Goal: Information Seeking & Learning: Learn about a topic

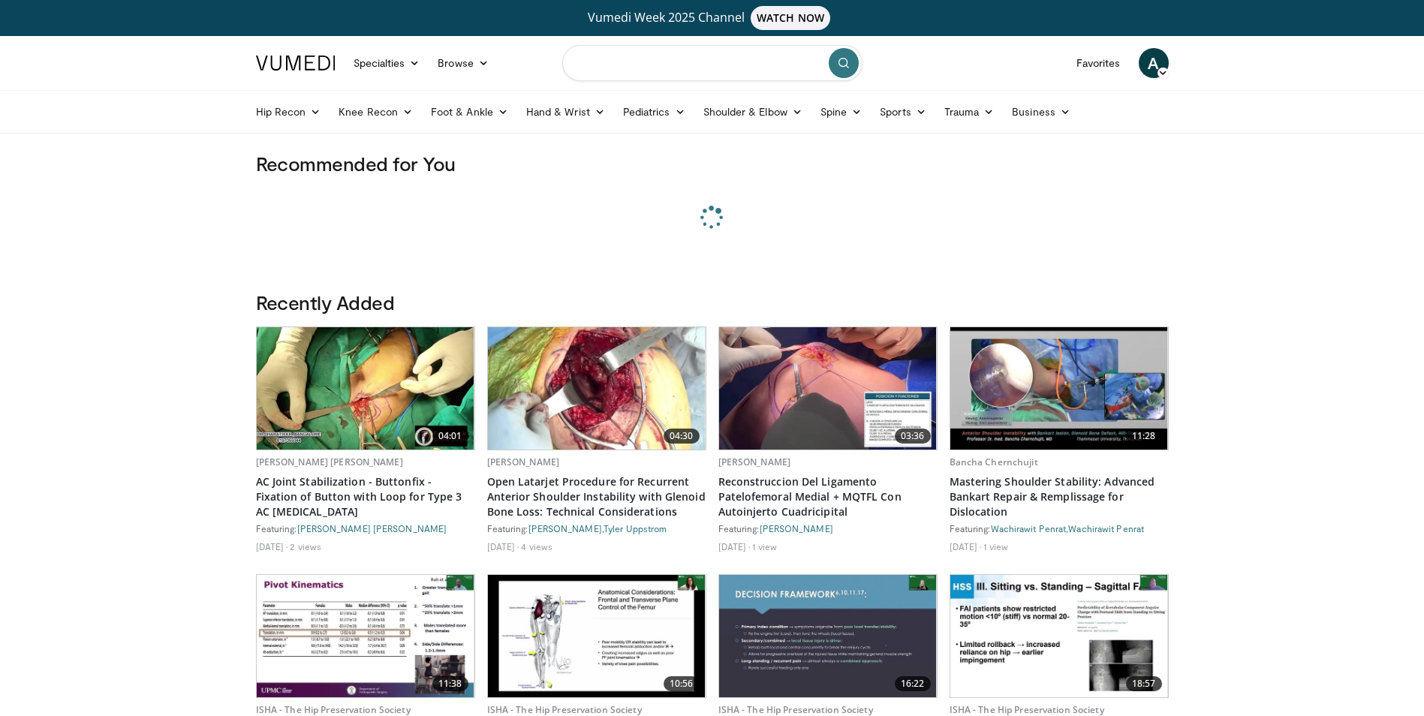
click at [683, 65] on input "Search topics, interventions" at bounding box center [712, 63] width 300 height 36
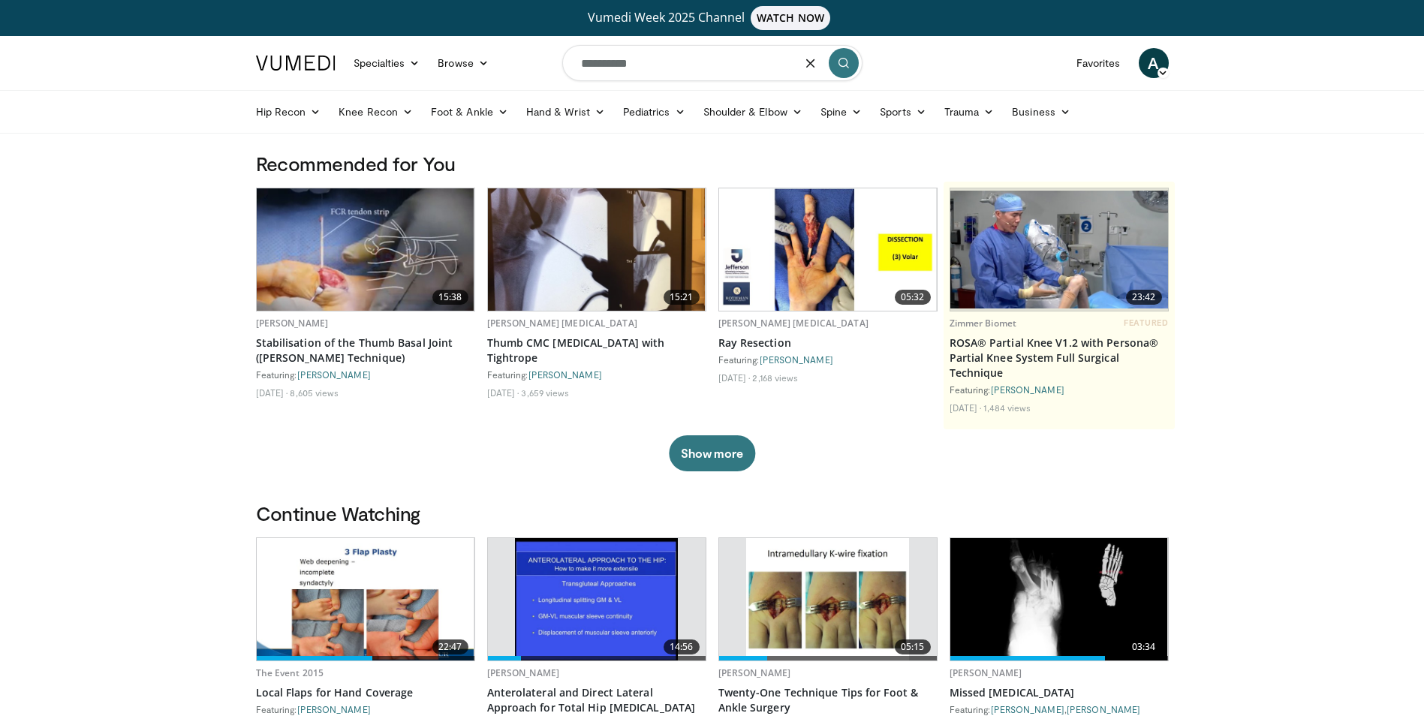
click at [667, 63] on input "**********" at bounding box center [712, 63] width 300 height 36
type input "**********"
click at [845, 62] on icon "submit" at bounding box center [844, 63] width 12 height 12
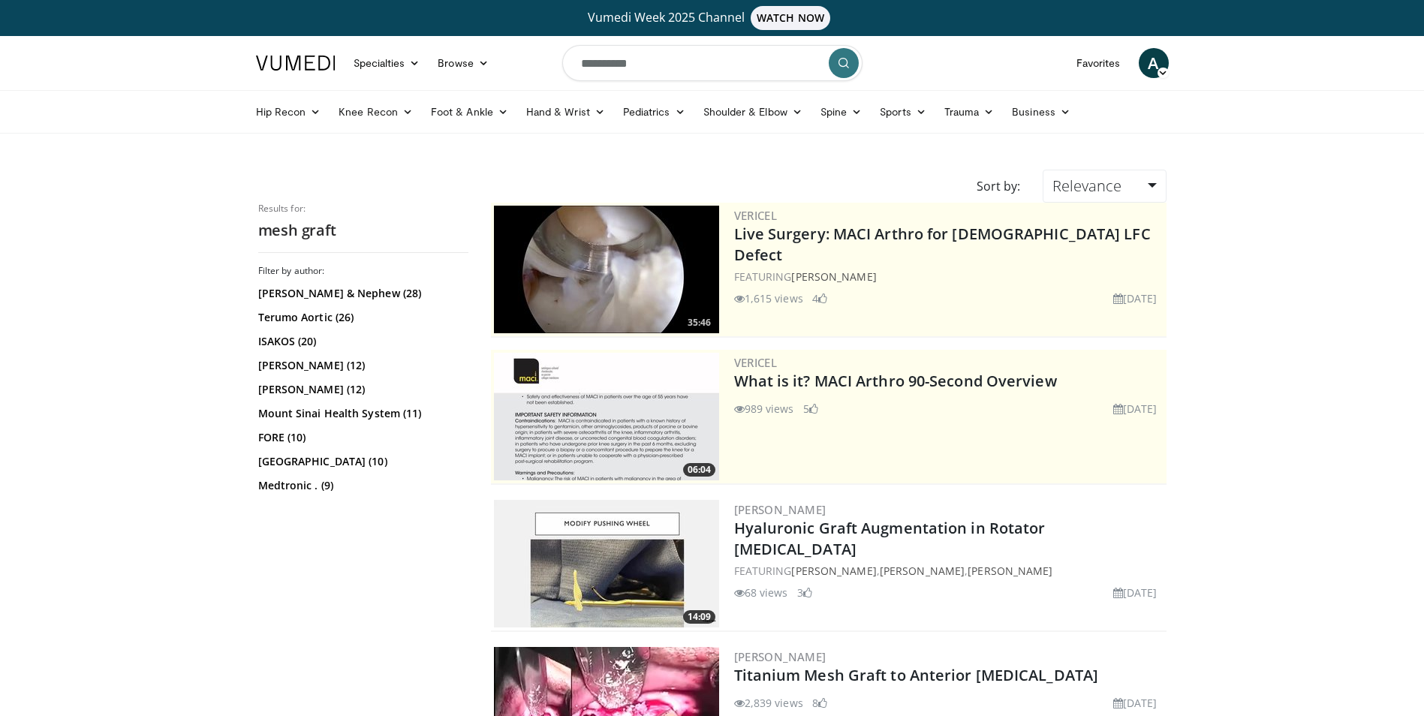
click at [674, 63] on input "**********" at bounding box center [712, 63] width 300 height 36
type input "**********"
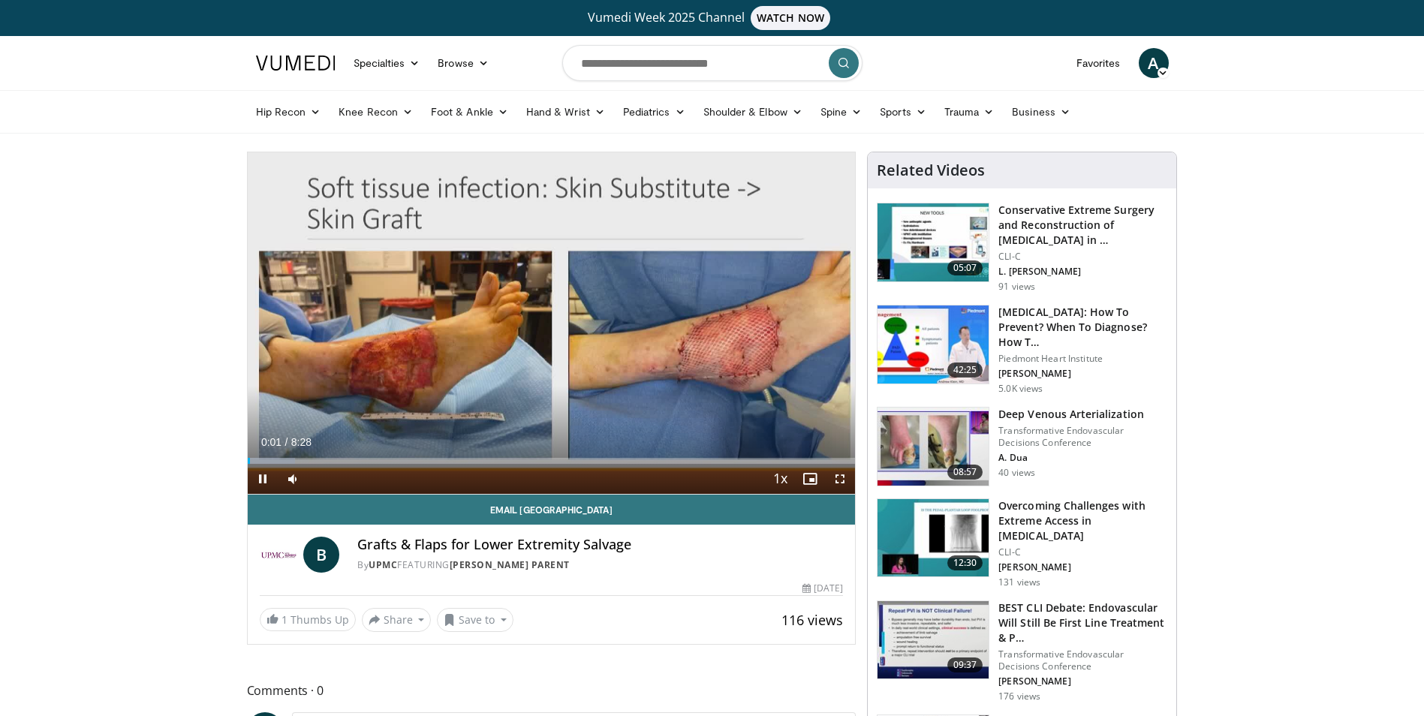
click at [833, 482] on span "Video Player" at bounding box center [840, 479] width 30 height 30
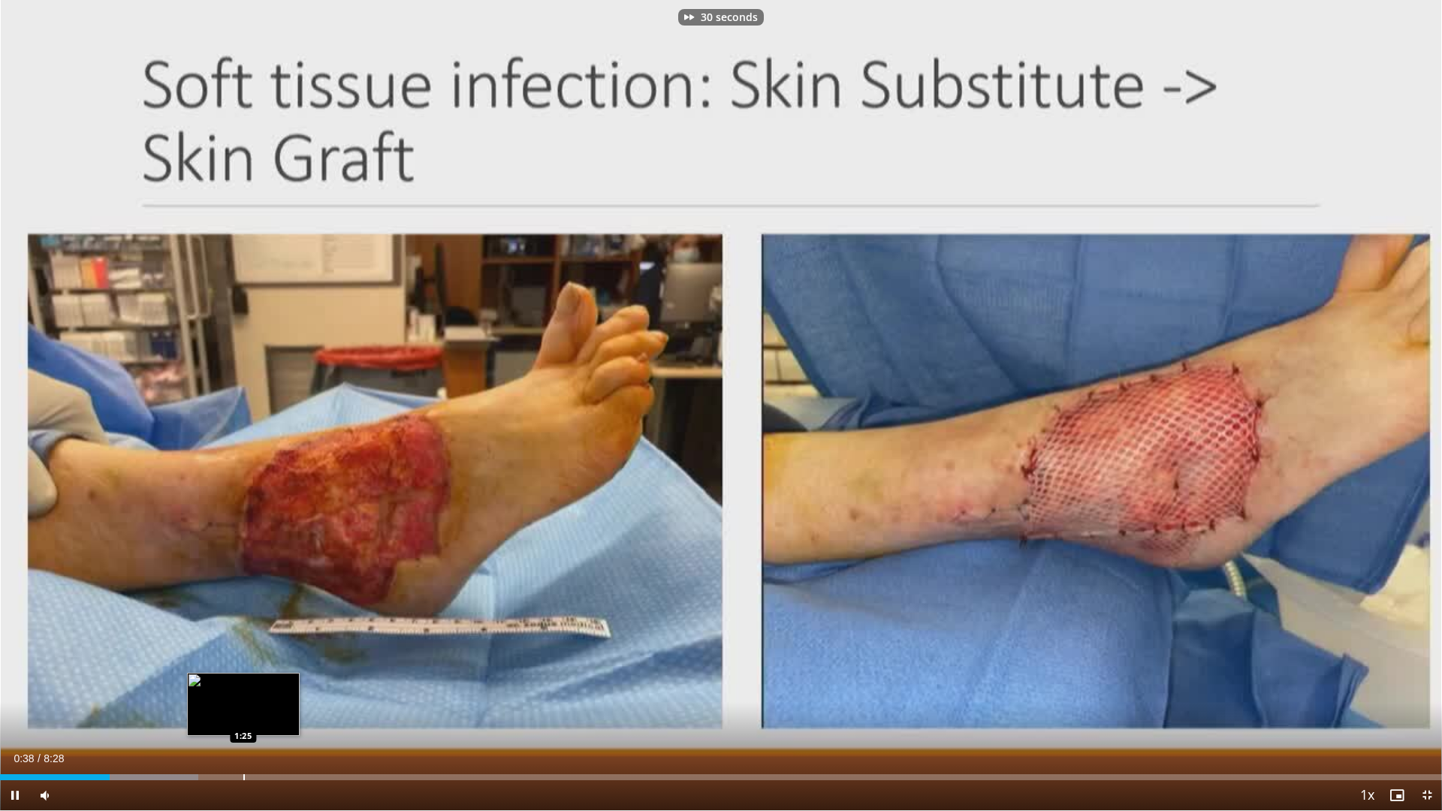
click at [245, 715] on div "Progress Bar" at bounding box center [244, 777] width 2 height 6
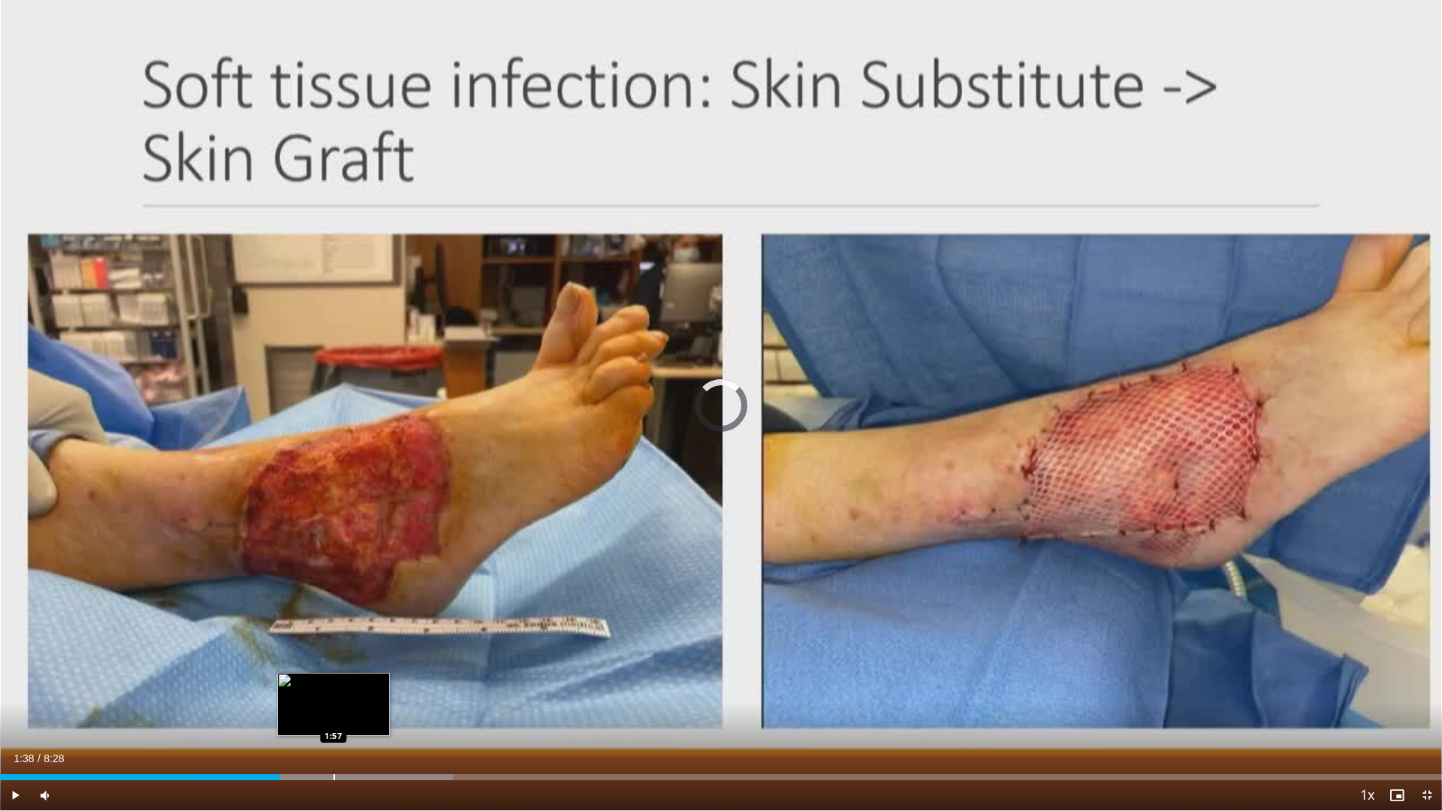
click at [333, 715] on div "Progress Bar" at bounding box center [334, 777] width 2 height 6
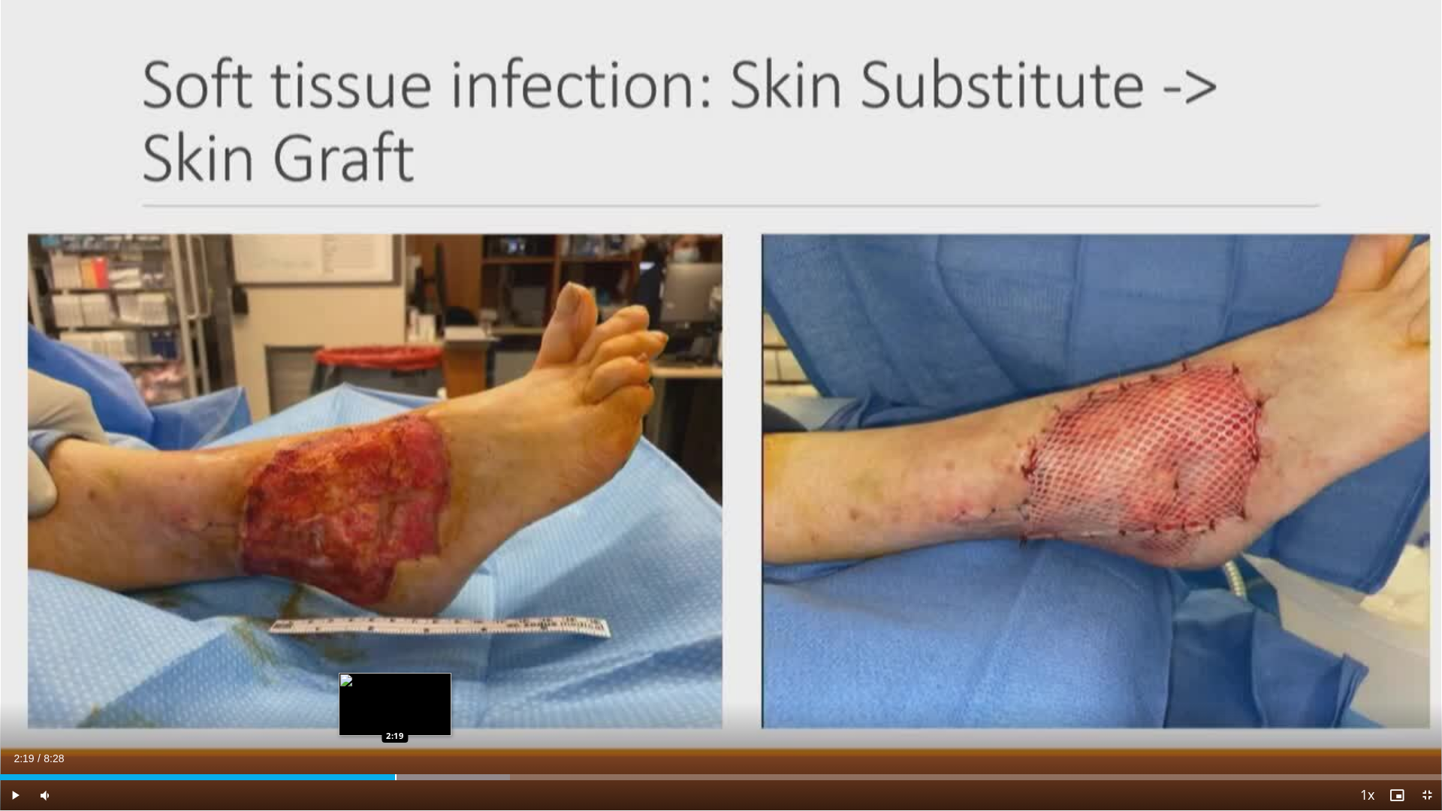
click at [396, 715] on div "Progress Bar" at bounding box center [396, 777] width 2 height 6
click at [419, 715] on div "Progress Bar" at bounding box center [419, 777] width 2 height 6
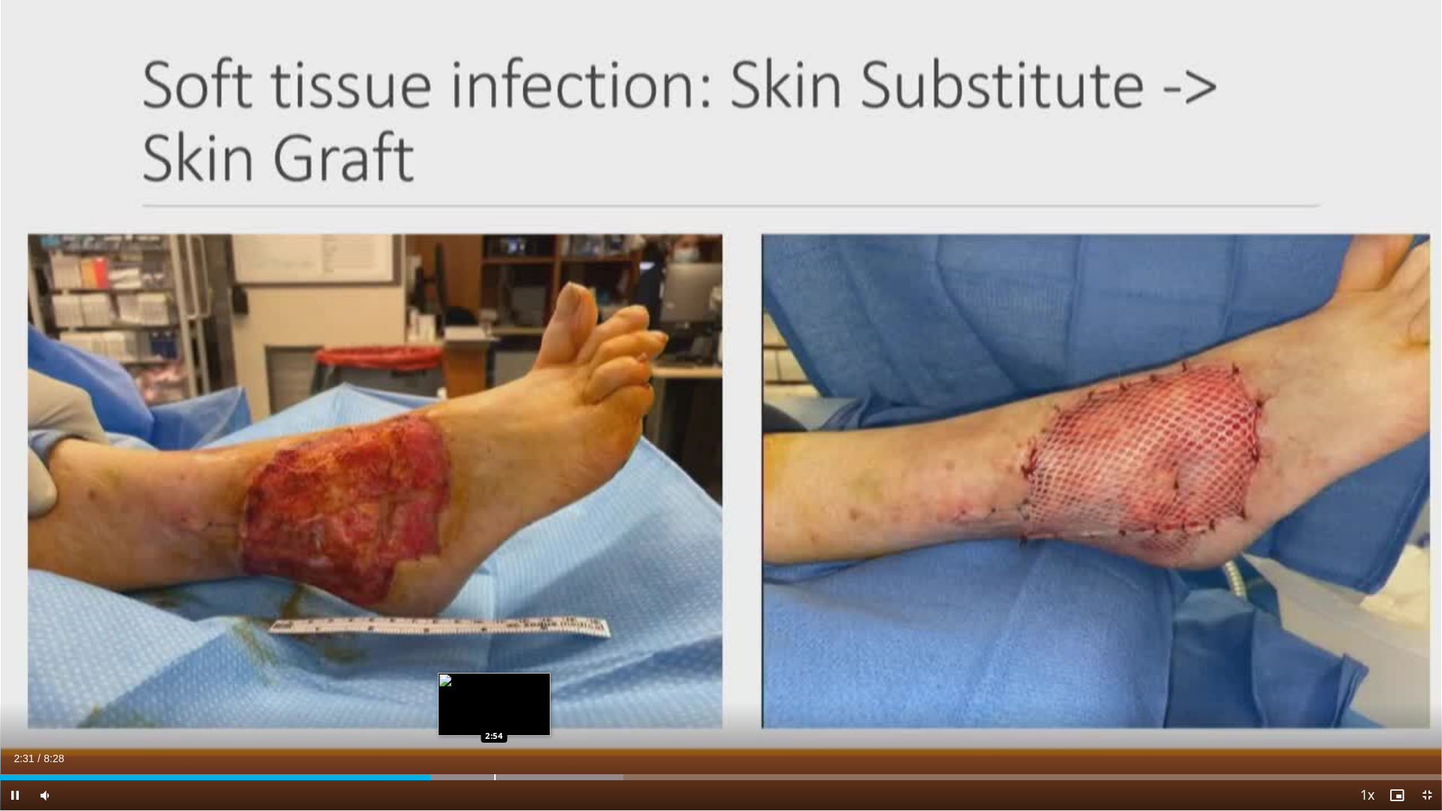
click at [494, 715] on div "Progress Bar" at bounding box center [495, 777] width 2 height 6
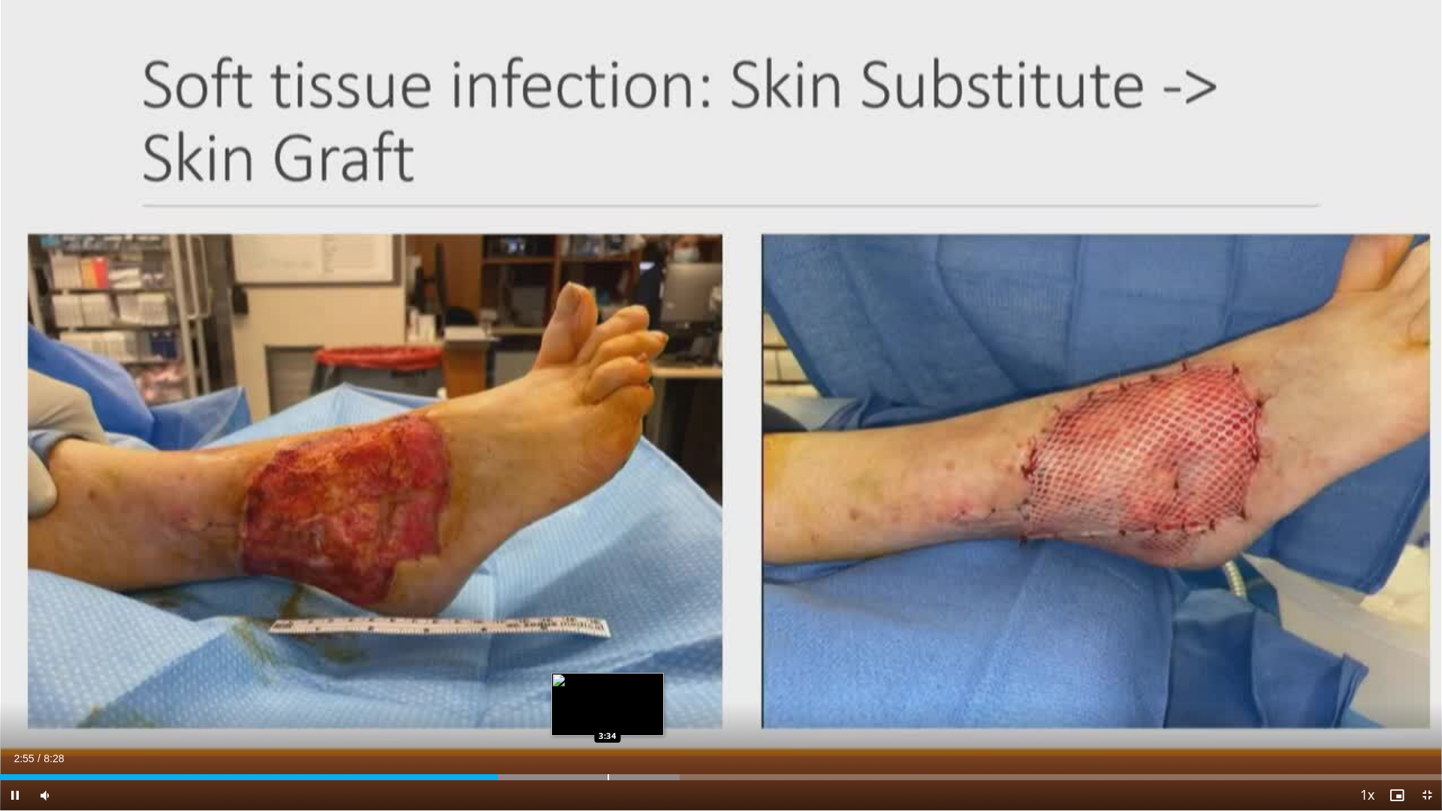
click at [607, 715] on div "Progress Bar" at bounding box center [608, 777] width 2 height 6
click at [715, 715] on div "Current Time 3:34 / Duration 8:28 Pause Skip Backward Skip Forward Mute Loaded …" at bounding box center [721, 795] width 1442 height 30
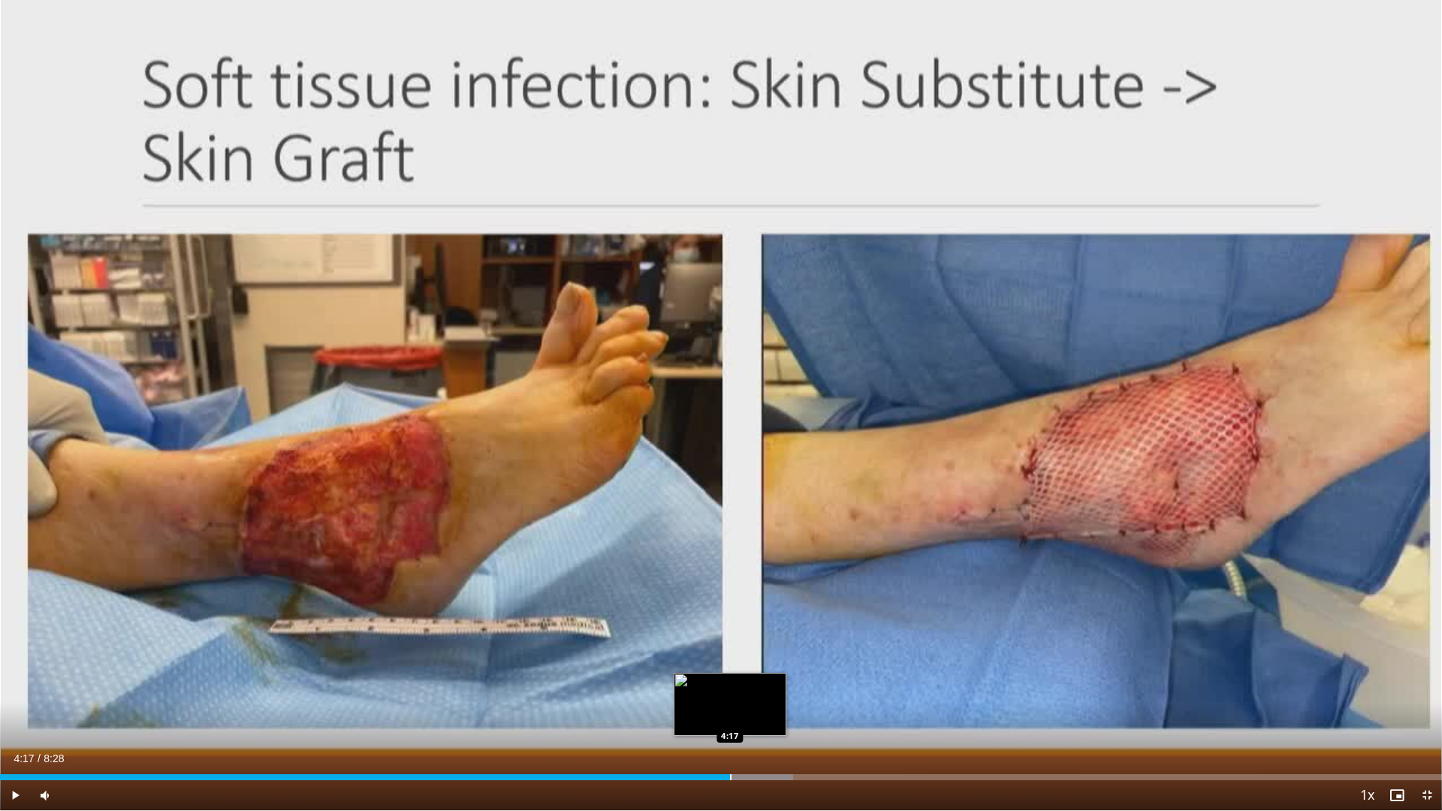
click at [730, 715] on div "Loaded : 55.02% 4:17 4:17" at bounding box center [721, 773] width 1442 height 14
click at [847, 715] on div "Current Time 4:24 / Duration 8:28 Pause Skip Backward Skip Forward Mute Loaded …" at bounding box center [721, 795] width 1442 height 30
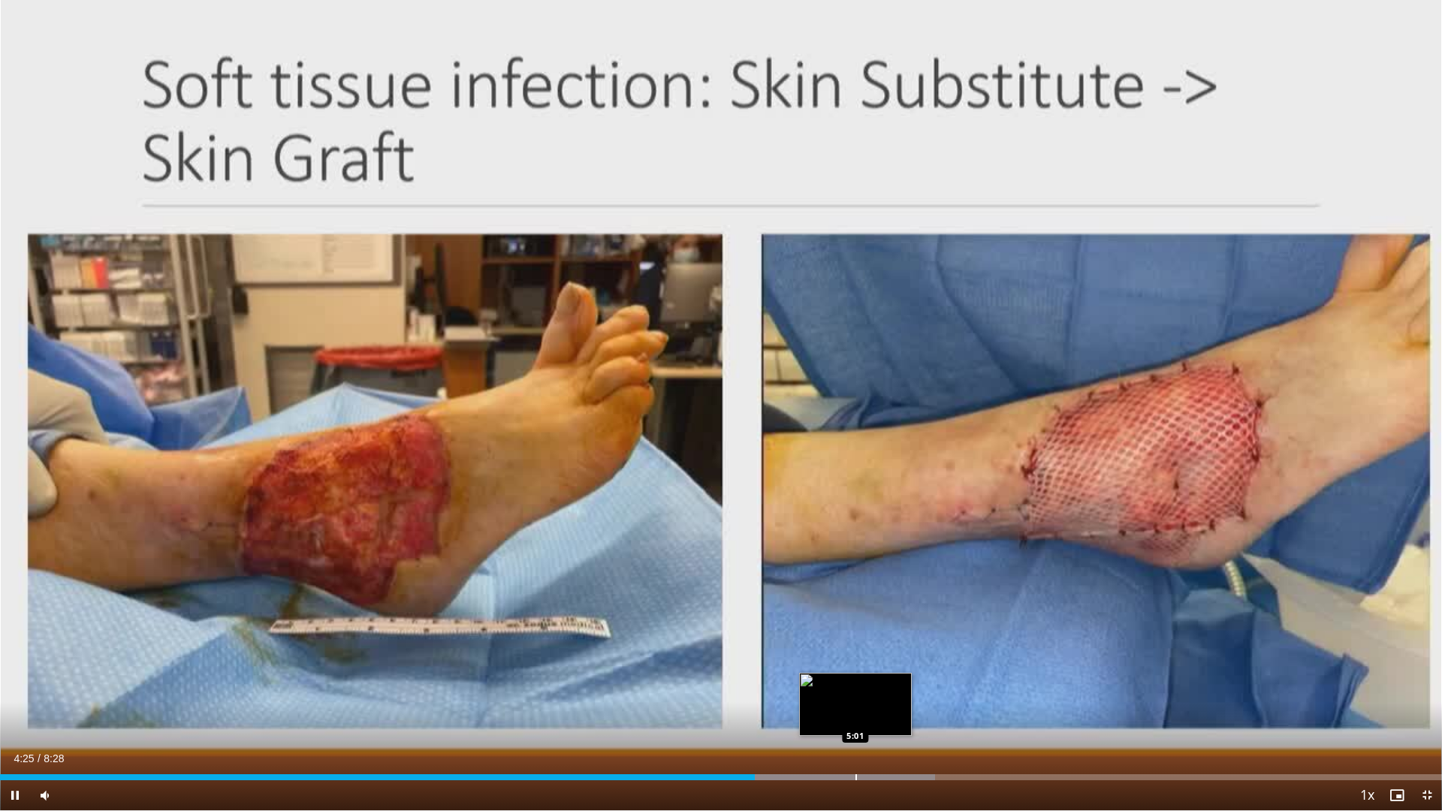
click at [856, 715] on div "Progress Bar" at bounding box center [856, 777] width 2 height 6
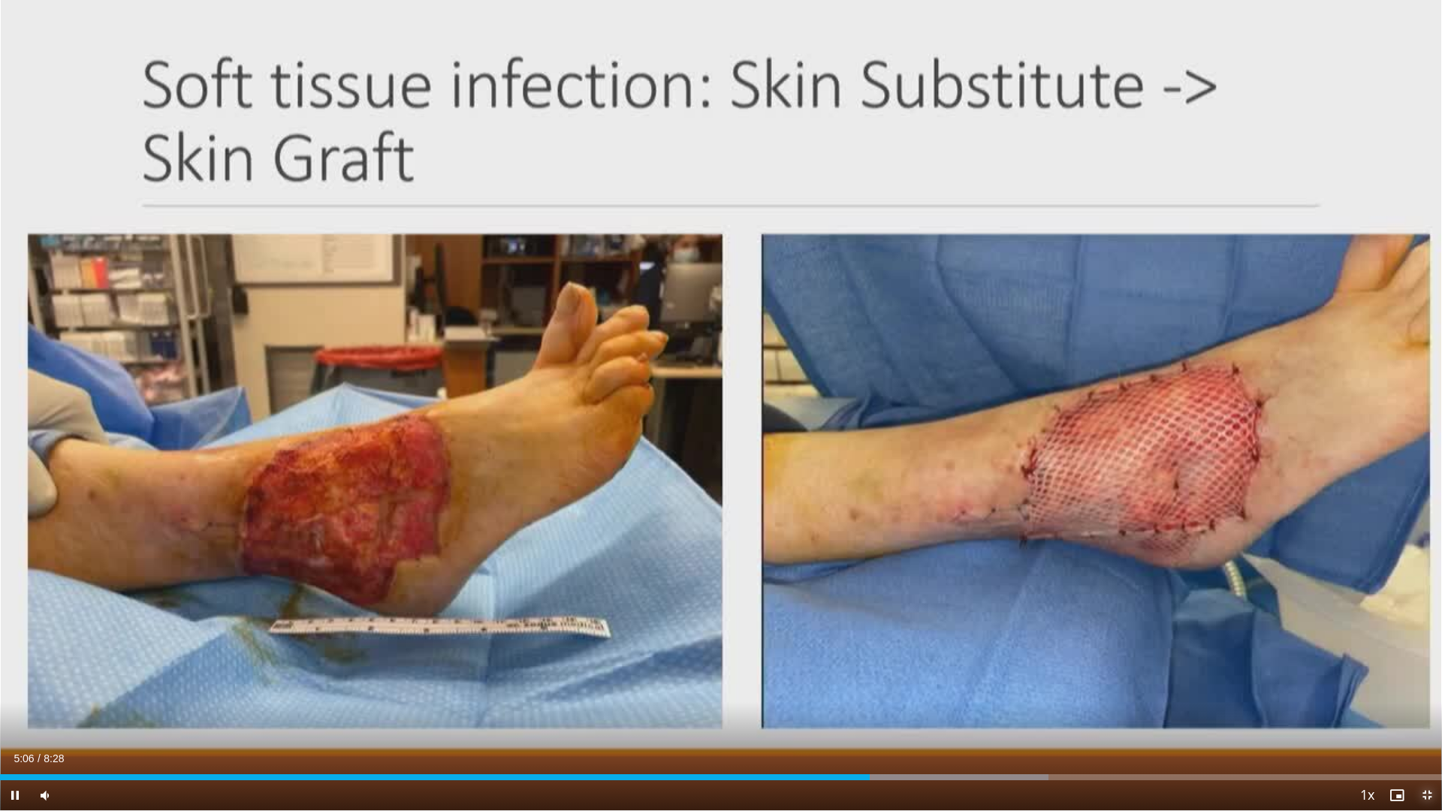
click at [1423, 715] on span "Video Player" at bounding box center [1426, 795] width 30 height 30
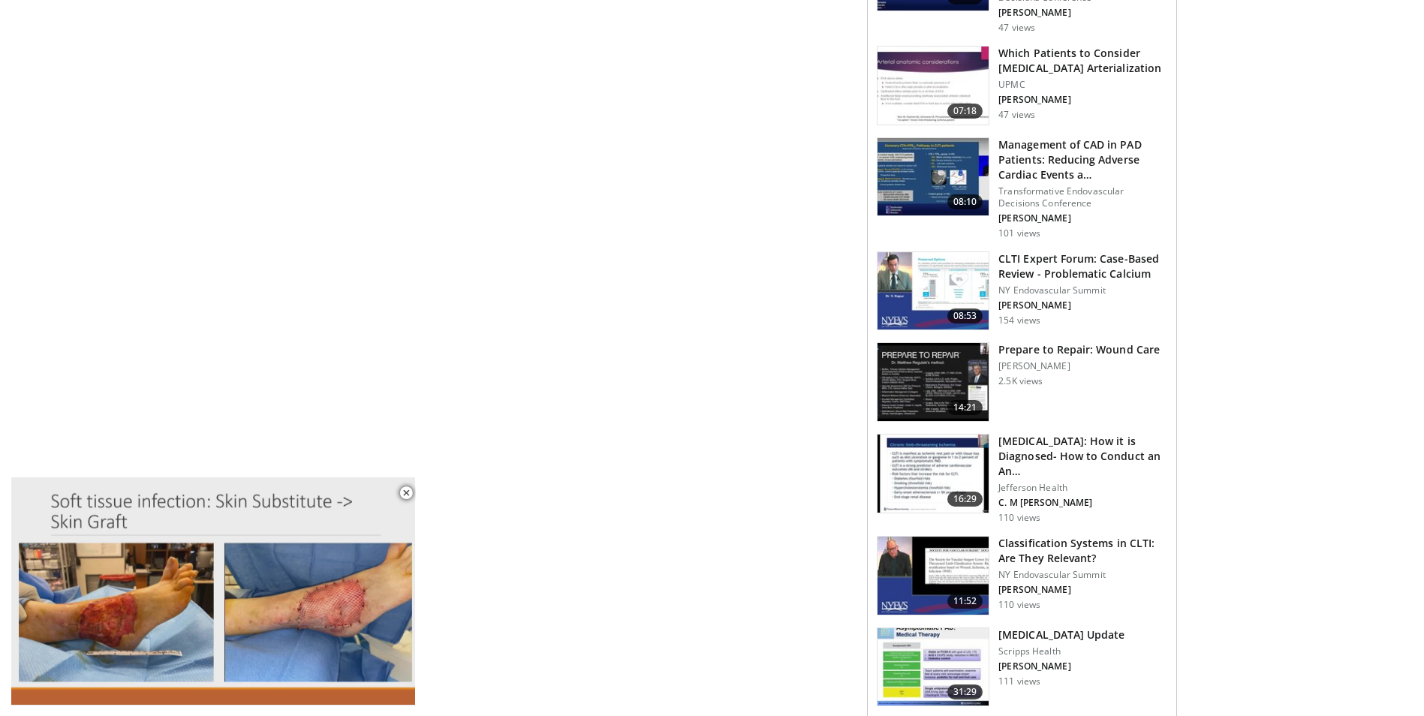
click at [405, 495] on span "Video Player" at bounding box center [406, 493] width 30 height 30
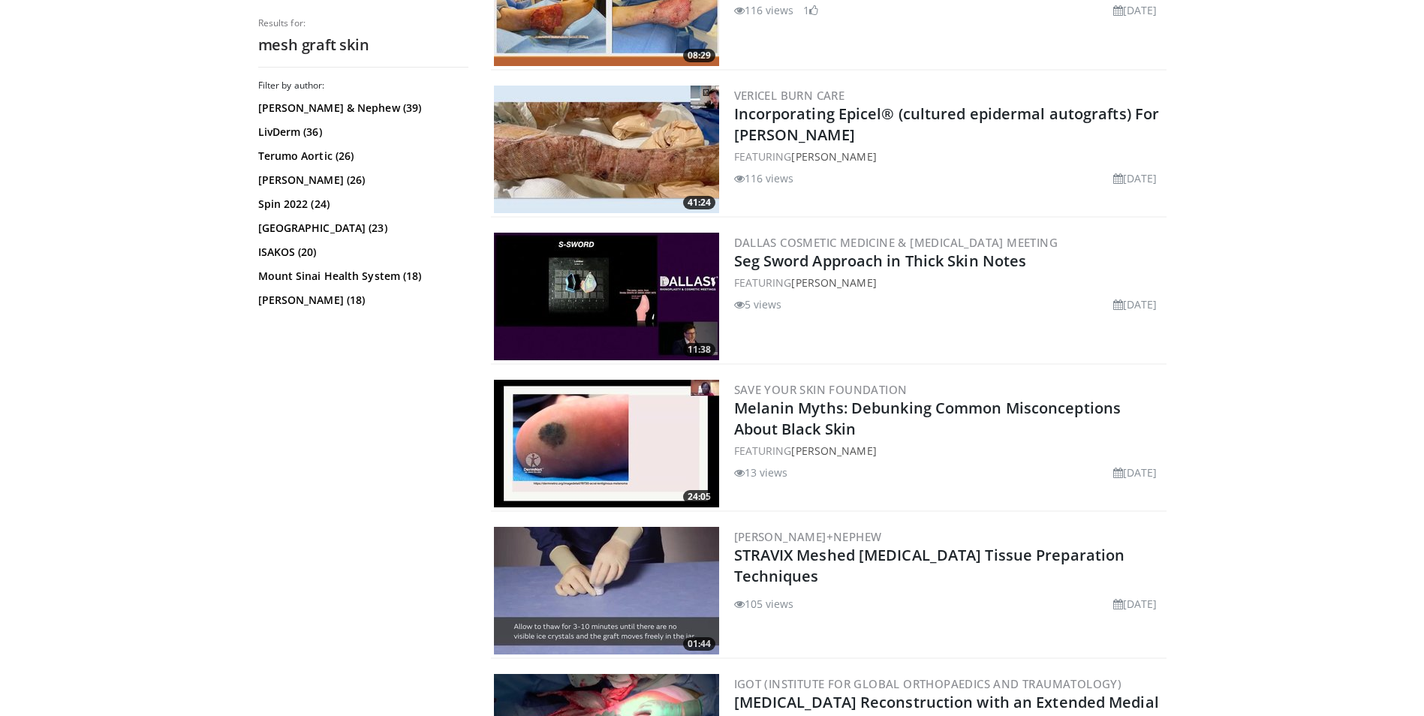
scroll to position [2027, 0]
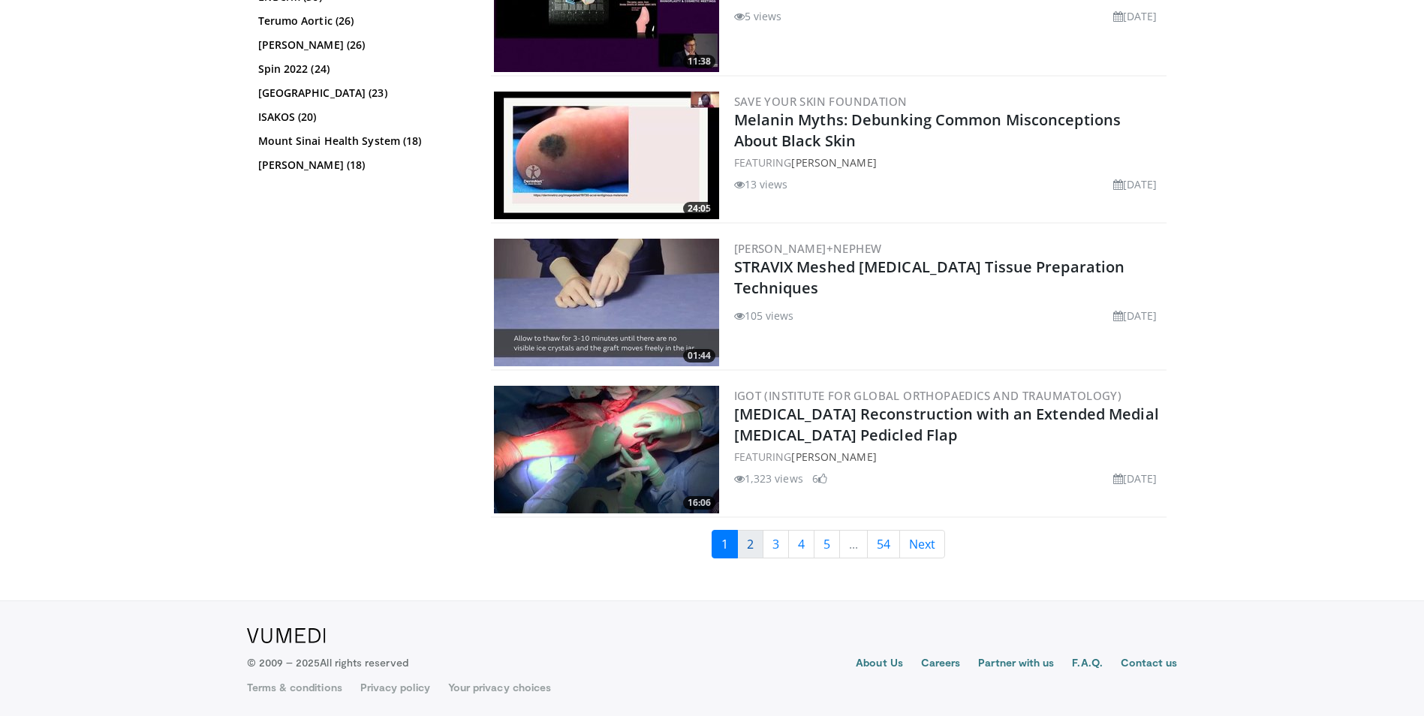
click at [750, 540] on link "2" at bounding box center [750, 544] width 26 height 29
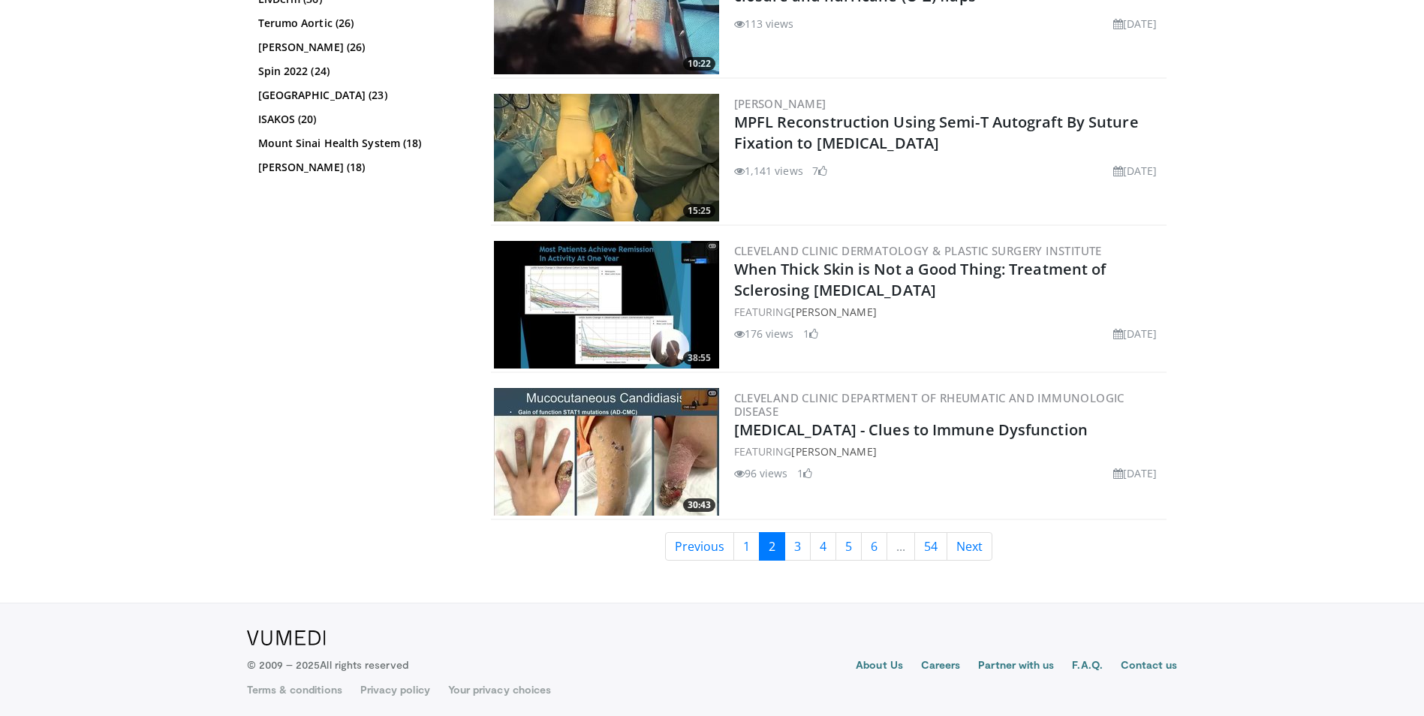
scroll to position [3355, 0]
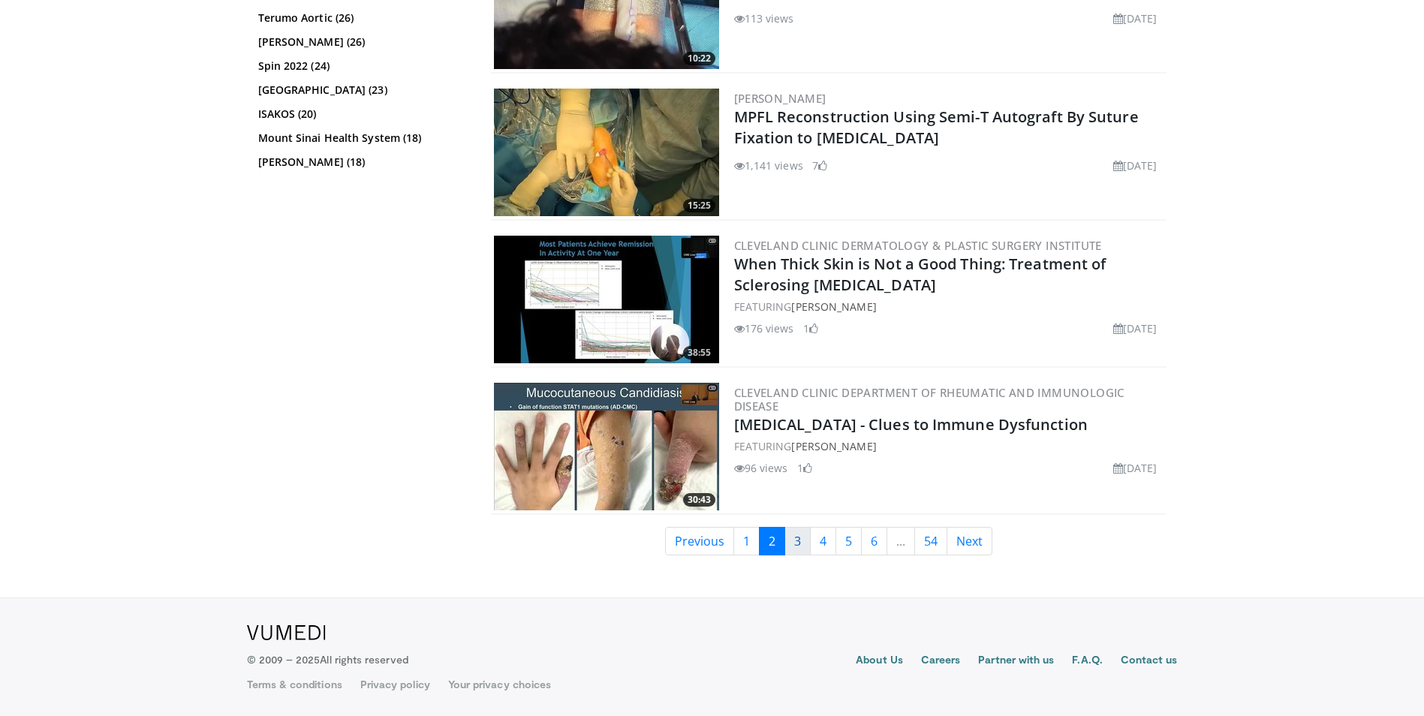
click at [799, 550] on link "3" at bounding box center [798, 541] width 26 height 29
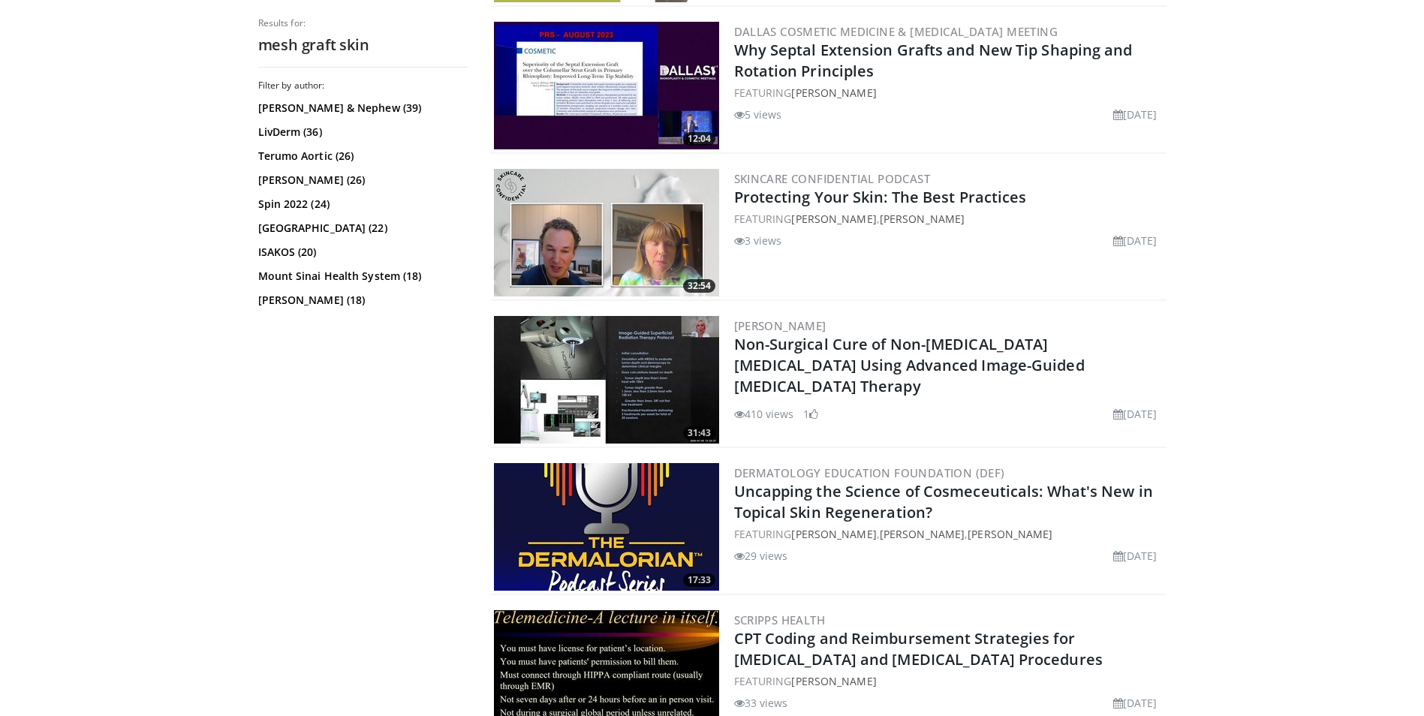
scroll to position [1051, 0]
